Goal: Use online tool/utility

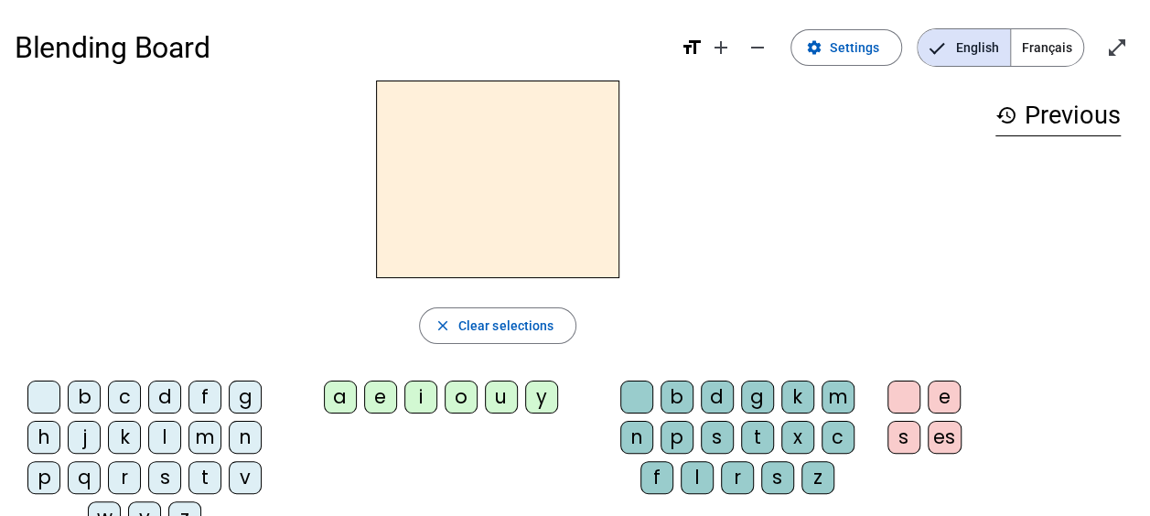
click at [166, 430] on div "l" at bounding box center [164, 437] width 33 height 33
click at [335, 399] on div "a" at bounding box center [340, 397] width 33 height 33
click at [381, 396] on div "e" at bounding box center [380, 397] width 33 height 33
click at [498, 386] on div "u" at bounding box center [501, 397] width 33 height 33
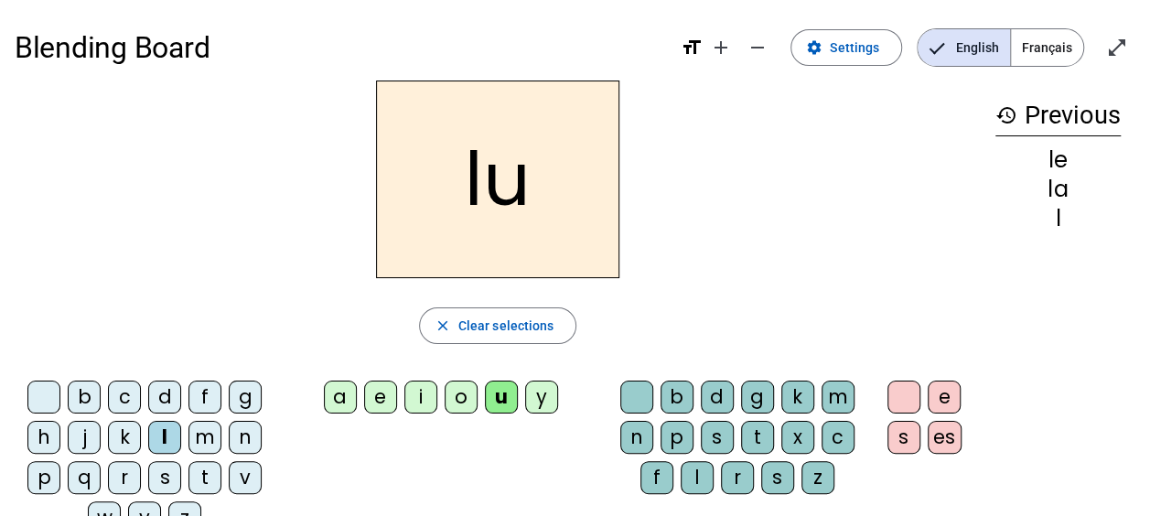
click at [209, 474] on div "t" at bounding box center [204, 477] width 33 height 33
click at [386, 391] on div "e" at bounding box center [380, 397] width 33 height 33
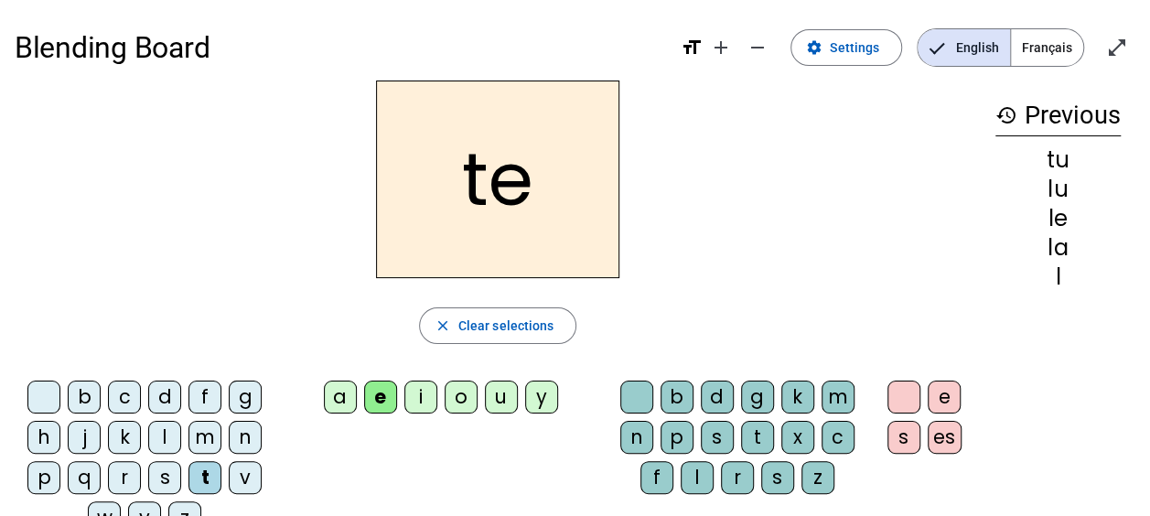
click at [338, 392] on div "a" at bounding box center [340, 397] width 33 height 33
click at [392, 392] on div "e" at bounding box center [380, 397] width 33 height 33
click at [497, 397] on div "u" at bounding box center [501, 397] width 33 height 33
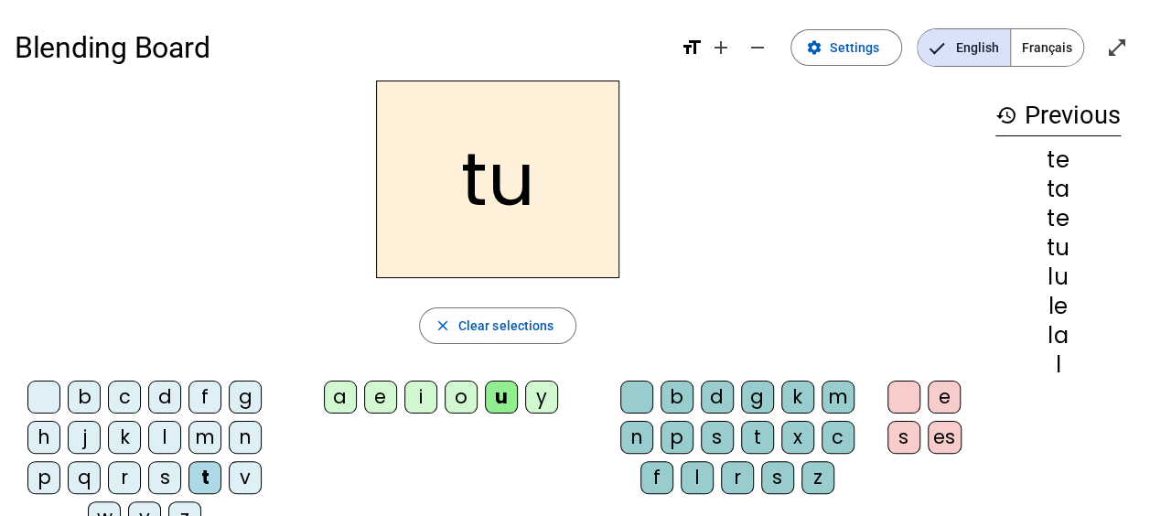
click at [164, 435] on div "l" at bounding box center [164, 437] width 33 height 33
click at [380, 391] on div "e" at bounding box center [380, 397] width 33 height 33
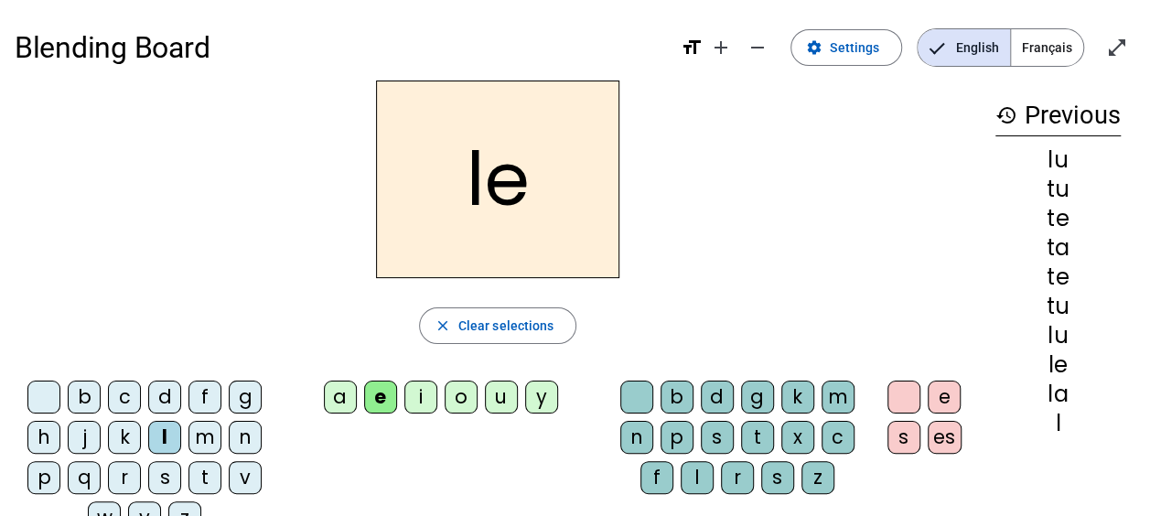
click at [347, 410] on div "a" at bounding box center [340, 397] width 33 height 33
